Goal: Task Accomplishment & Management: Use online tool/utility

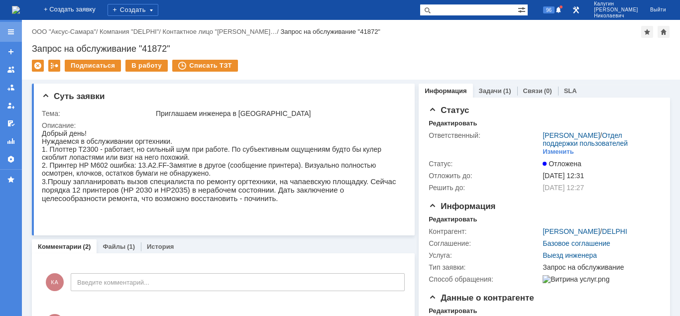
click at [11, 34] on div at bounding box center [11, 32] width 8 height 8
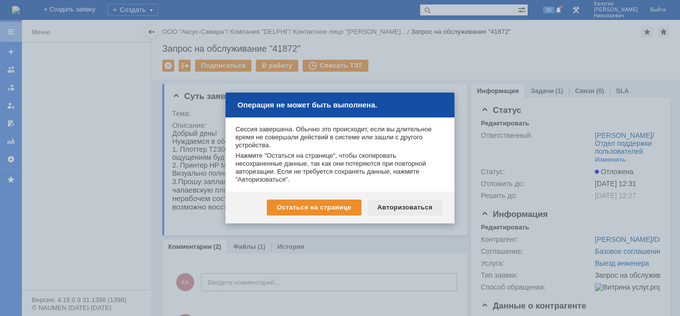
click at [396, 208] on div "Авторизоваться" at bounding box center [404, 207] width 75 height 16
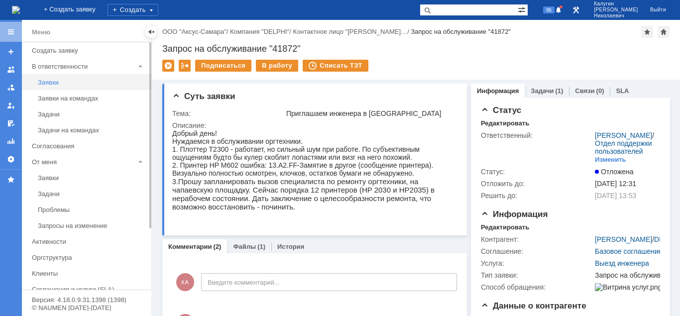
click at [50, 82] on div "Заявки" at bounding box center [91, 82] width 107 height 7
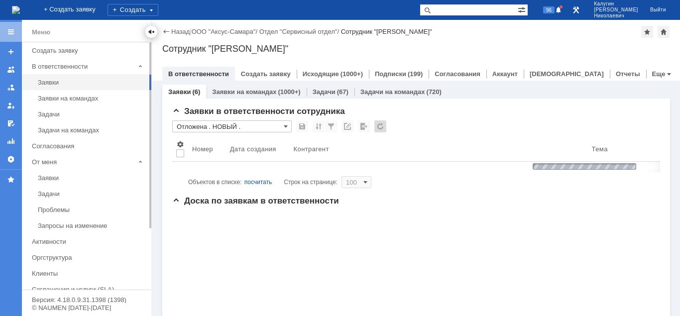
click at [148, 33] on div at bounding box center [151, 32] width 8 height 8
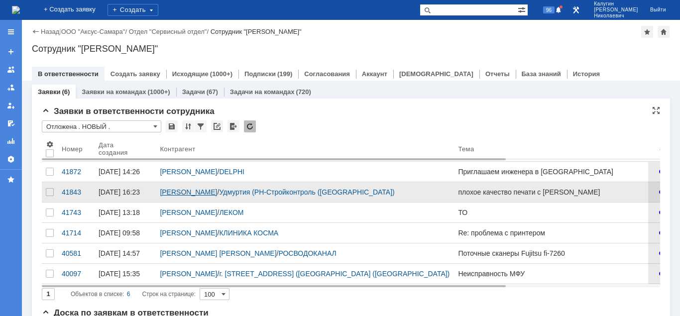
scroll to position [101, 0]
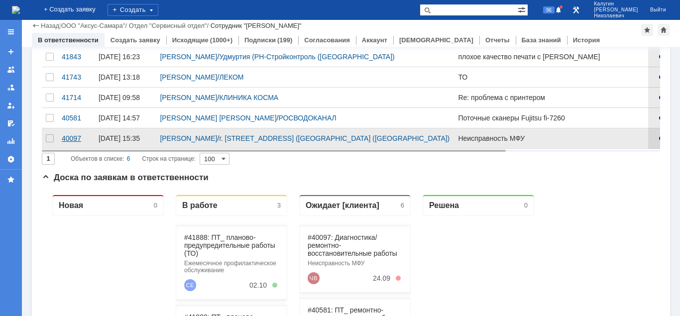
click at [73, 142] on div "40097" at bounding box center [76, 138] width 29 height 8
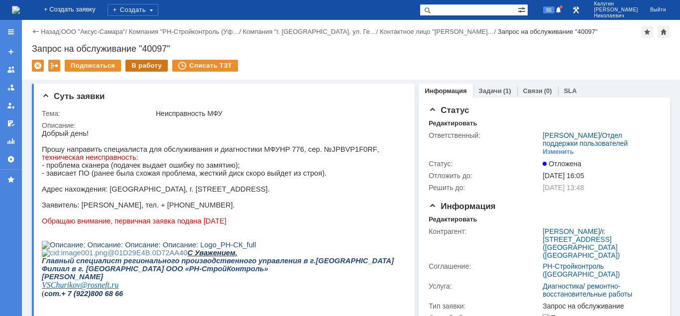
click at [140, 68] on div "В работу" at bounding box center [146, 66] width 42 height 12
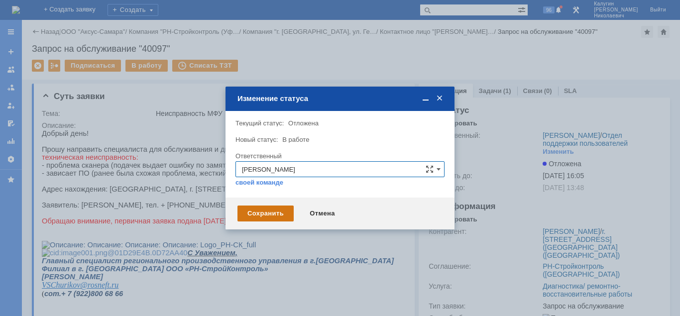
click at [263, 217] on div "Сохранить" at bounding box center [265, 213] width 56 height 16
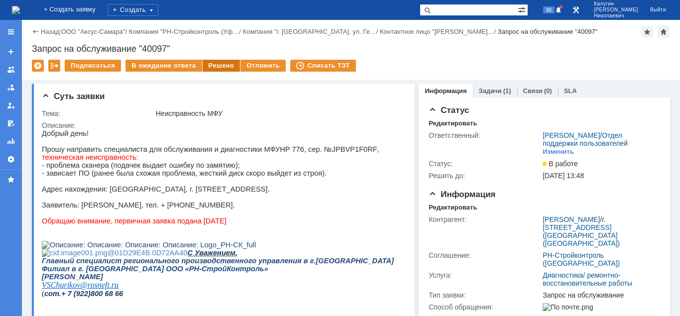
click at [215, 69] on div "Решено" at bounding box center [221, 66] width 38 height 12
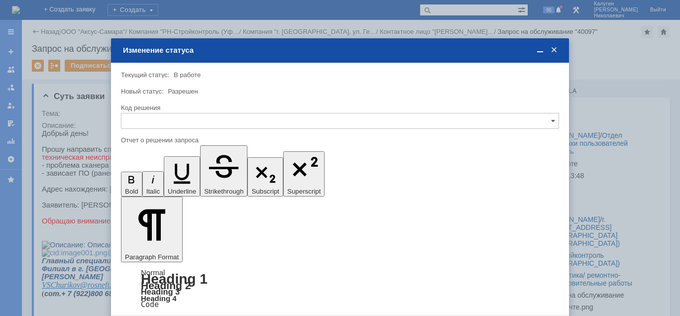
click at [181, 130] on div at bounding box center [340, 132] width 438 height 7
drag, startPoint x: 181, startPoint y: 120, endPoint x: 180, endPoint y: 126, distance: 6.1
click at [181, 120] on input "text" at bounding box center [340, 121] width 438 height 16
drag, startPoint x: 151, startPoint y: 190, endPoint x: 31, endPoint y: 30, distance: 199.3
click at [151, 190] on span "Решено" at bounding box center [339, 189] width 425 height 8
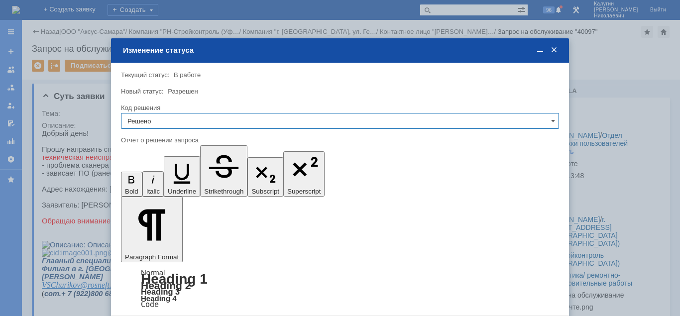
type input "Решено"
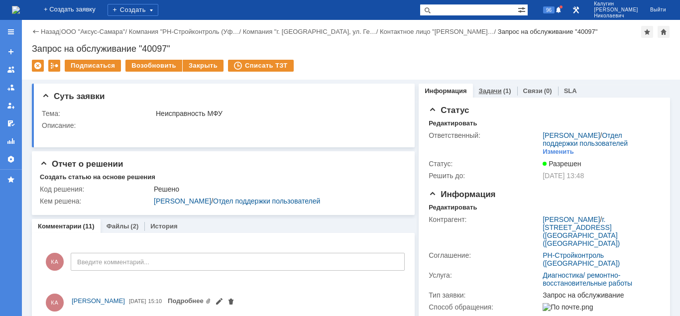
click at [486, 87] on link "Задачи" at bounding box center [490, 90] width 23 height 7
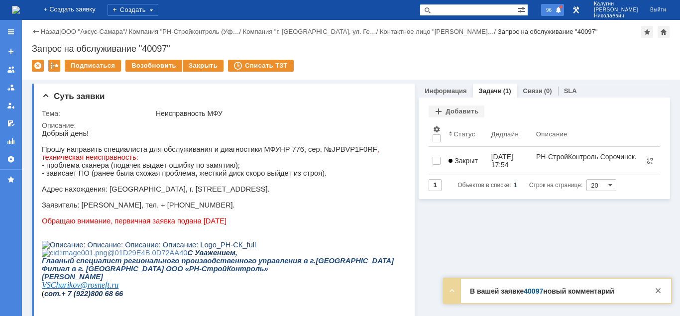
click at [554, 9] on span "96" at bounding box center [548, 9] width 11 height 7
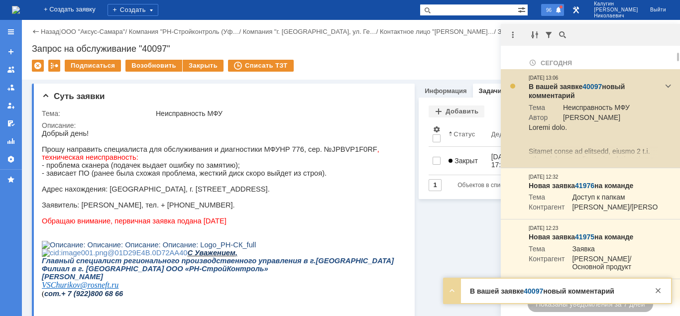
click at [587, 86] on link "40097" at bounding box center [591, 87] width 19 height 8
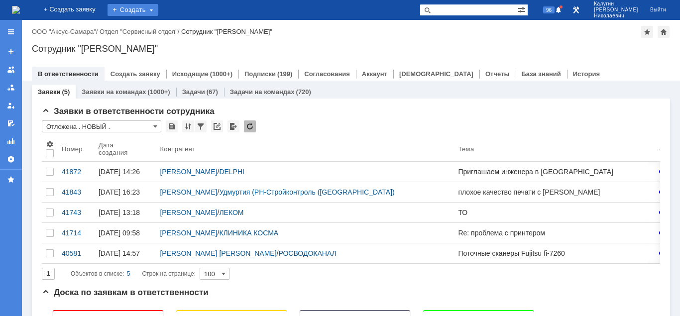
click at [158, 9] on div "Создать" at bounding box center [132, 10] width 51 height 12
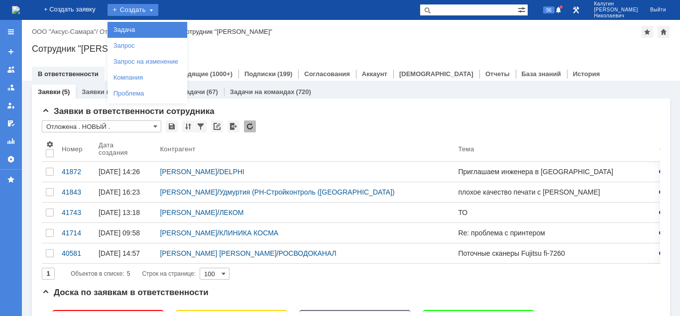
click at [167, 31] on link "Задача" at bounding box center [147, 30] width 76 height 12
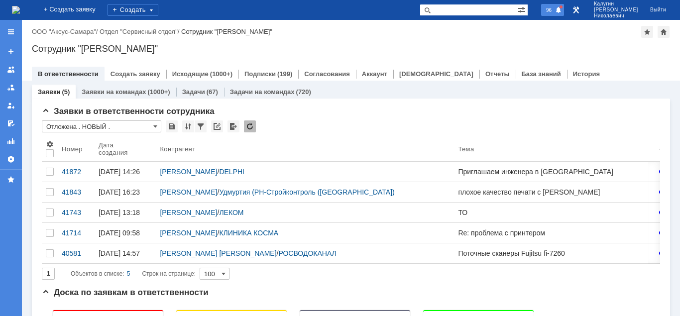
click at [564, 6] on div "96" at bounding box center [552, 10] width 23 height 12
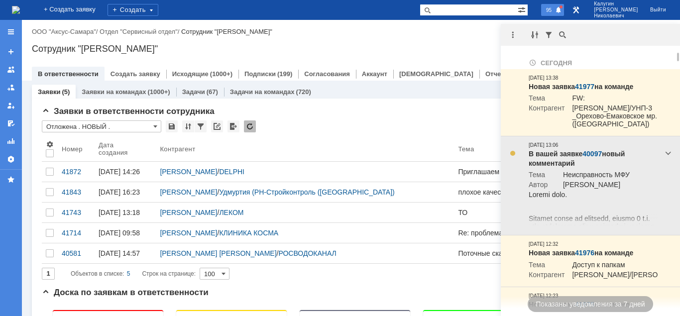
click at [589, 158] on link "40097" at bounding box center [591, 154] width 19 height 8
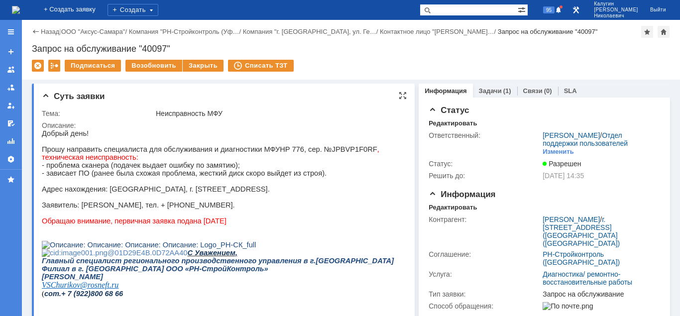
drag, startPoint x: 195, startPoint y: 67, endPoint x: 205, endPoint y: 113, distance: 47.3
click at [195, 69] on div "Закрыть" at bounding box center [203, 66] width 41 height 12
